Goal: Transaction & Acquisition: Purchase product/service

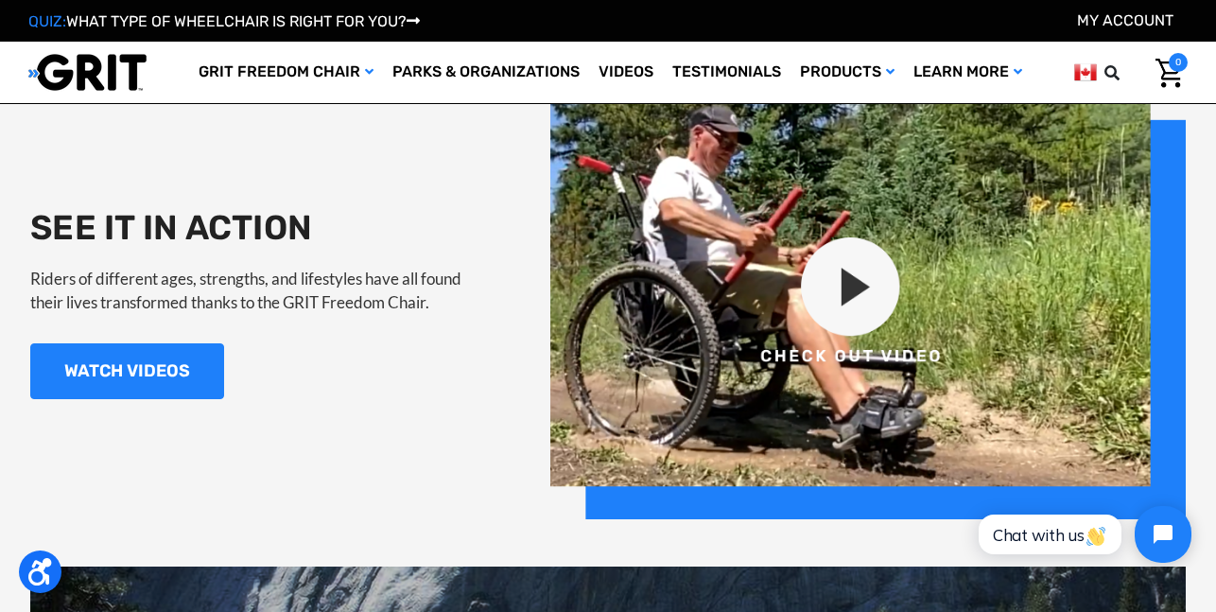
scroll to position [1756, 0]
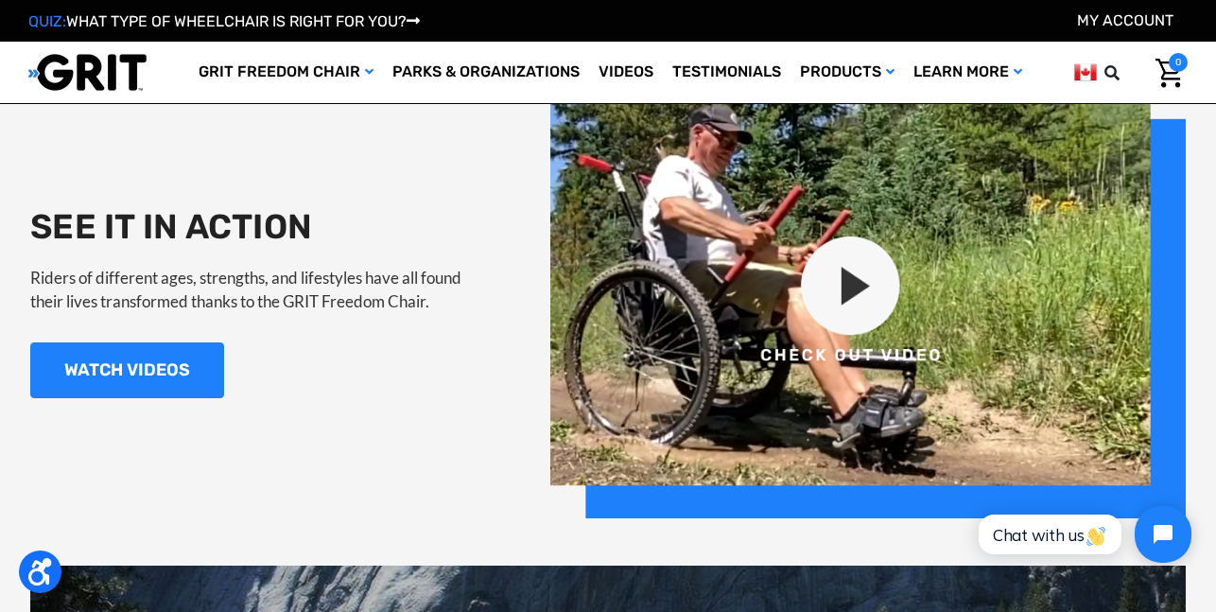
click at [850, 295] on img at bounding box center [869, 302] width 636 height 432
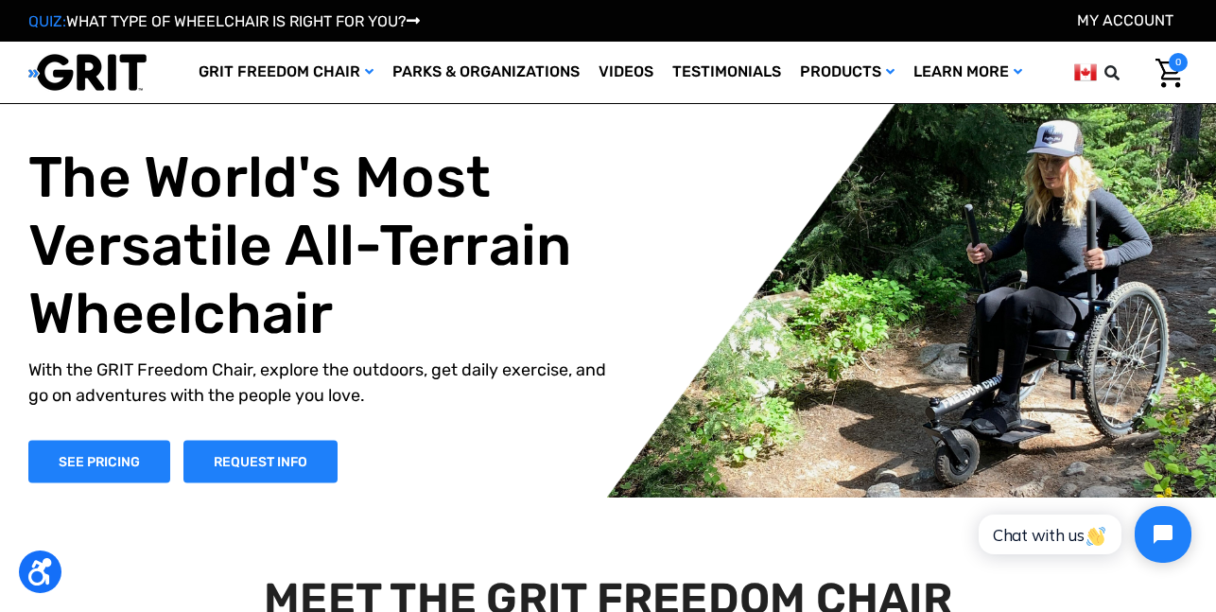
click at [1084, 70] on img at bounding box center [1086, 73] width 23 height 24
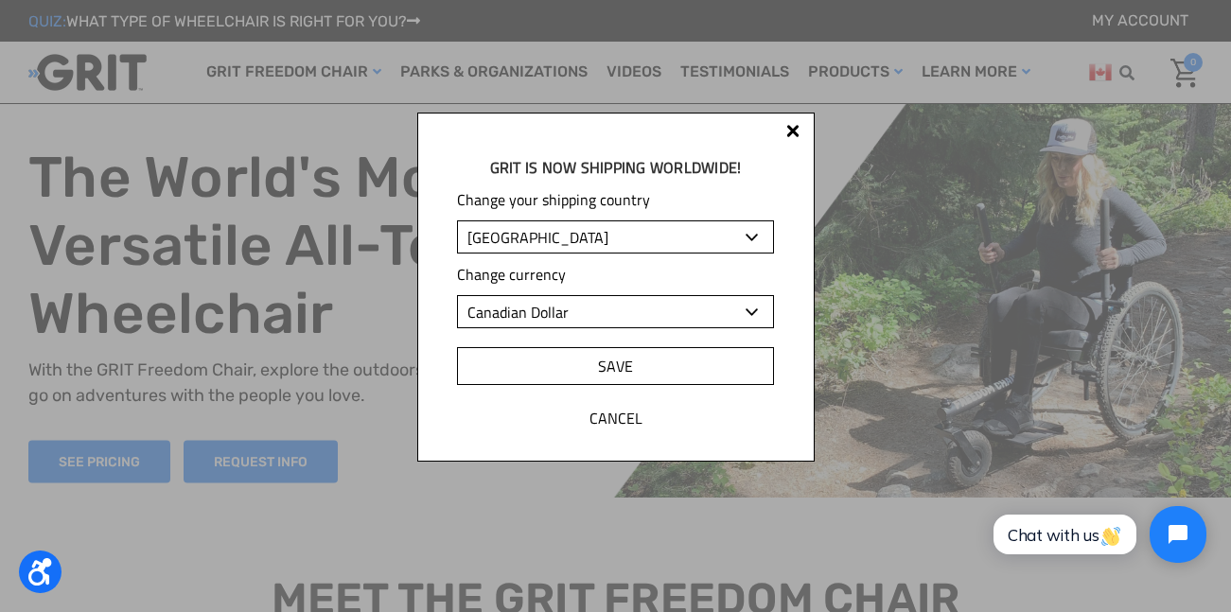
click at [639, 361] on input "Save" at bounding box center [615, 366] width 316 height 38
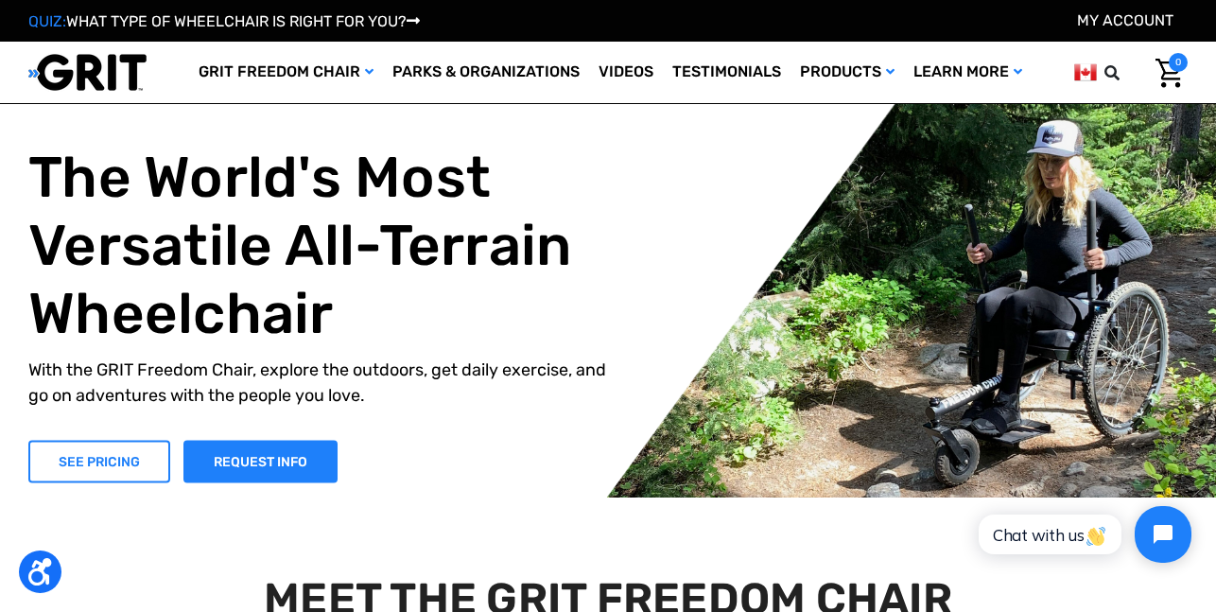
click at [92, 455] on link "SEE PRICING" at bounding box center [99, 461] width 142 height 43
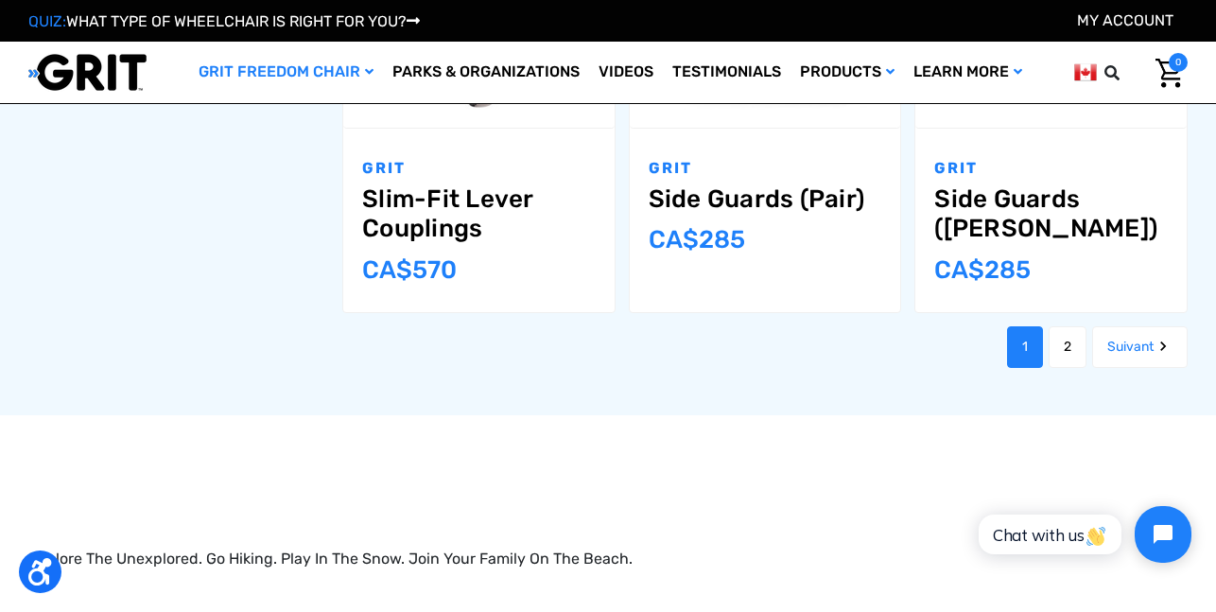
scroll to position [2121, 0]
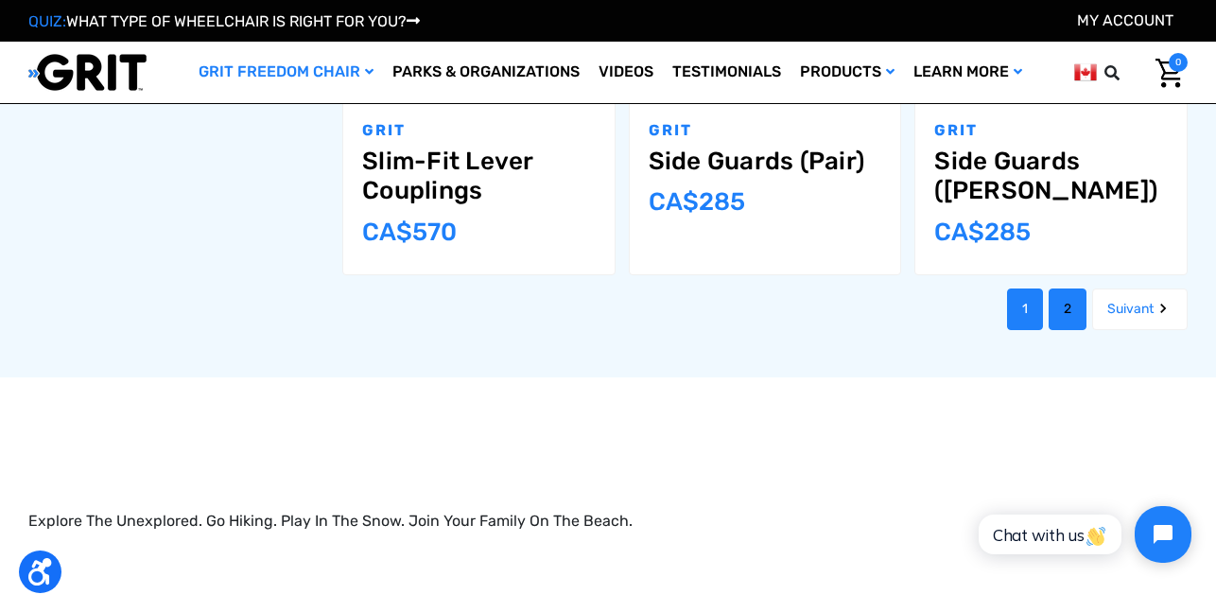
click at [1060, 289] on link "2" at bounding box center [1068, 310] width 38 height 42
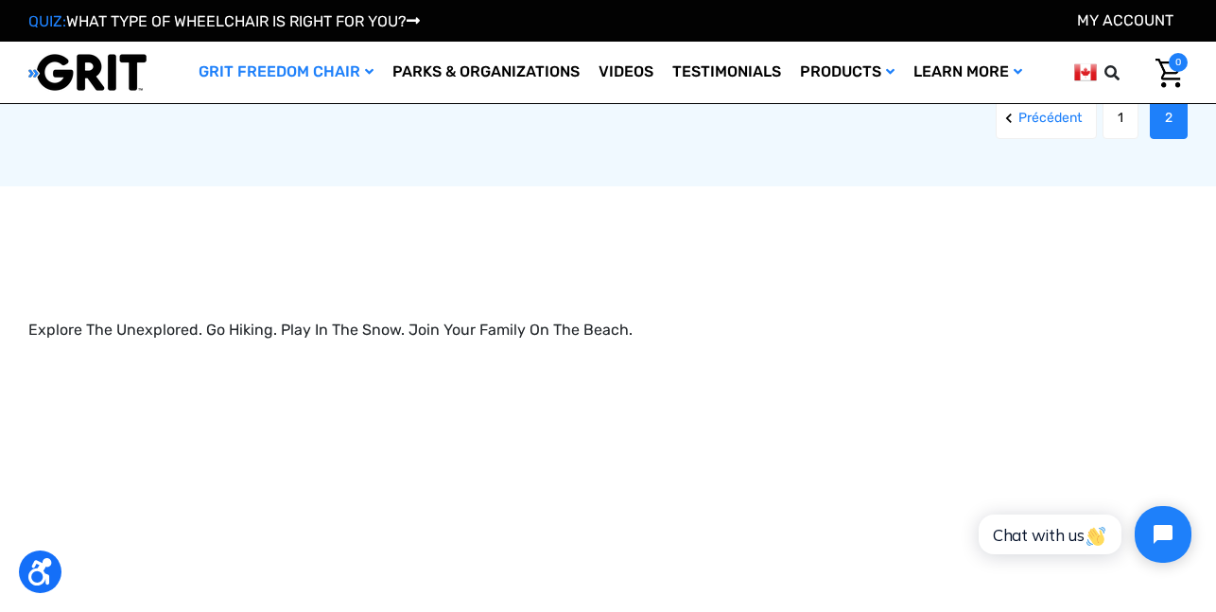
scroll to position [2295, 0]
